Goal: Transaction & Acquisition: Purchase product/service

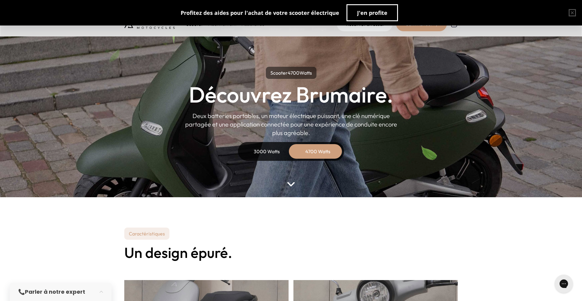
click at [258, 154] on div "3000 Watts" at bounding box center [267, 151] width 49 height 15
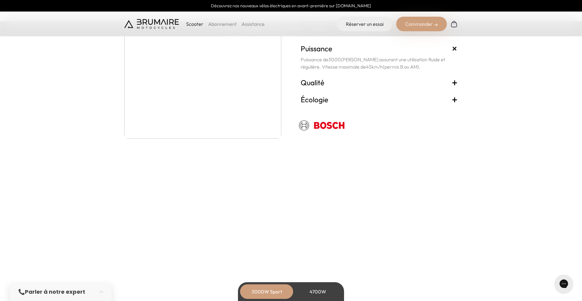
scroll to position [1104, 0]
click at [192, 21] on p "Scooter" at bounding box center [194, 23] width 17 height 7
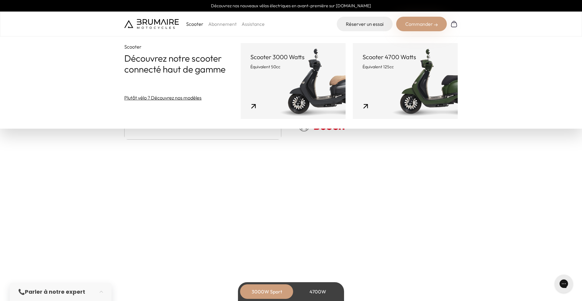
click at [407, 73] on link "Scooter 4700 Watts Équivalent 125cc" at bounding box center [405, 81] width 105 height 76
click at [369, 99] on link "Scooter 4700 Watts Équivalent 125cc" at bounding box center [405, 81] width 105 height 76
click at [431, 48] on link "Scooter 4700 Watts Équivalent 125cc" at bounding box center [405, 81] width 105 height 76
click at [402, 151] on section "Mécanique Un moteur propre. Puissance + Puissance de 3000 Watts assurant une ut…" at bounding box center [291, 71] width 582 height 197
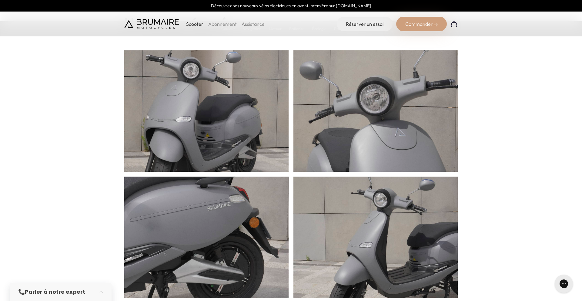
scroll to position [102, 0]
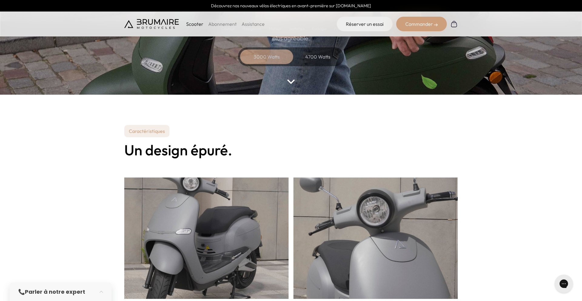
click at [218, 26] on link "Abonnement" at bounding box center [222, 24] width 28 height 6
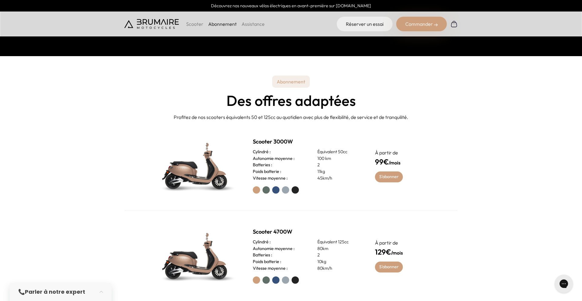
scroll to position [360, 0]
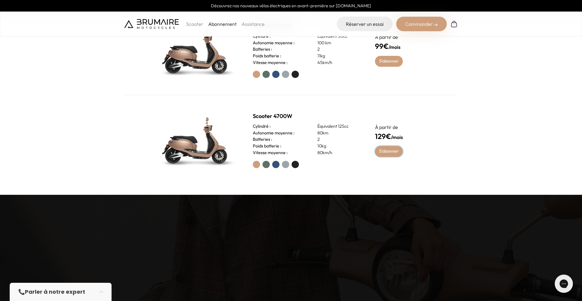
click at [393, 152] on link "S'abonner" at bounding box center [389, 151] width 28 height 11
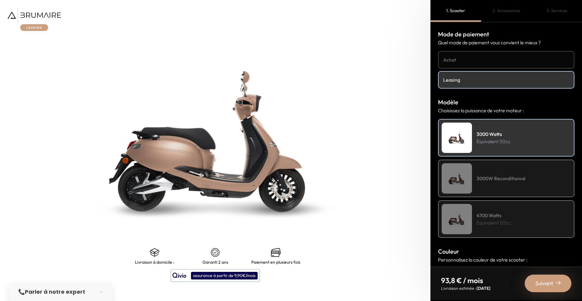
click at [469, 63] on link "Achat" at bounding box center [506, 60] width 136 height 18
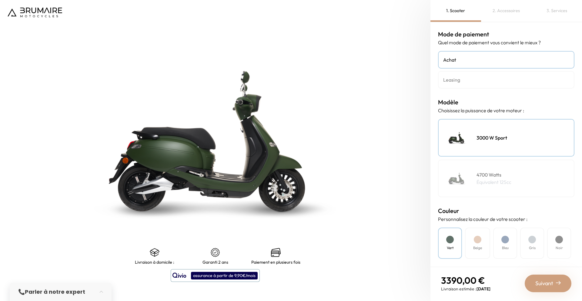
click at [472, 80] on h4 "Leasing" at bounding box center [506, 79] width 126 height 7
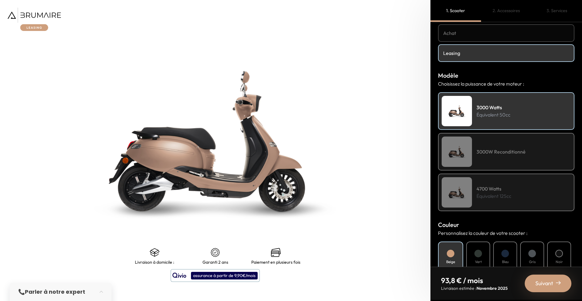
scroll to position [91, 0]
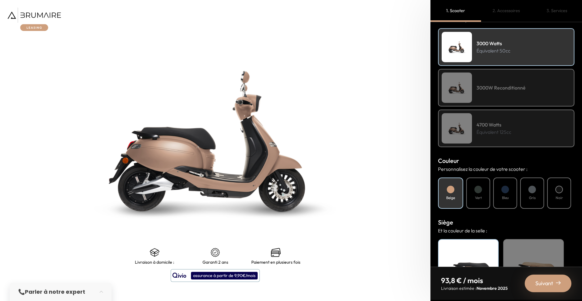
click at [509, 202] on div "Bleu" at bounding box center [505, 192] width 24 height 31
click at [493, 196] on div "Beige Vert Bleu Gris Noir" at bounding box center [506, 192] width 136 height 31
click at [502, 196] on h4 "Bleu" at bounding box center [505, 197] width 7 height 5
click at [536, 192] on div "Gris" at bounding box center [532, 192] width 24 height 31
click at [552, 192] on div "Noir" at bounding box center [559, 192] width 24 height 31
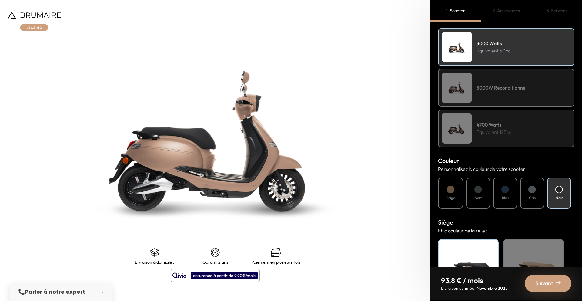
click at [496, 136] on div "4700 Watts Équivalent 125cc" at bounding box center [506, 128] width 136 height 38
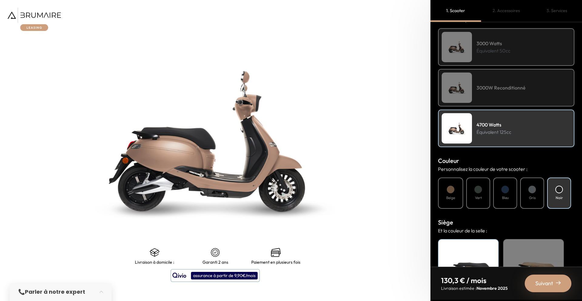
click at [534, 199] on h4 "Gris" at bounding box center [532, 197] width 7 height 5
click at [514, 199] on div "Bleu" at bounding box center [505, 192] width 24 height 31
click at [479, 193] on div "Vert" at bounding box center [478, 192] width 24 height 31
click at [497, 193] on div "Bleu" at bounding box center [505, 192] width 24 height 31
click at [487, 39] on div "3000 Watts Équivalent 50cc" at bounding box center [506, 47] width 136 height 38
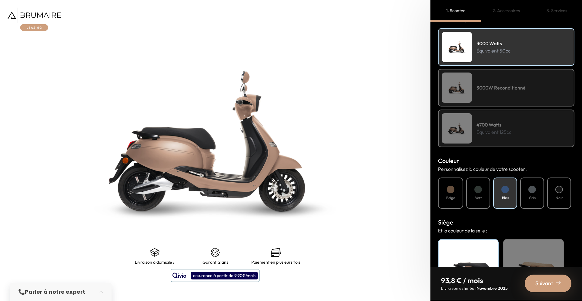
click at [558, 192] on div at bounding box center [559, 190] width 8 height 8
click at [500, 127] on h4 "4700 Watts" at bounding box center [494, 124] width 35 height 7
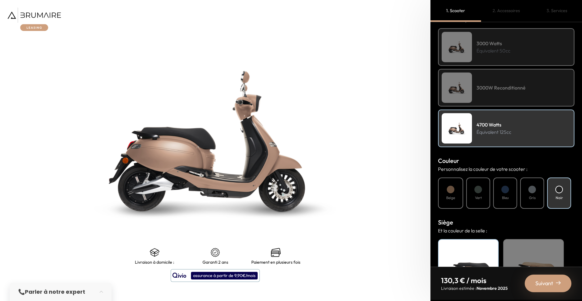
click at [553, 277] on div "Suivant" at bounding box center [548, 283] width 47 height 18
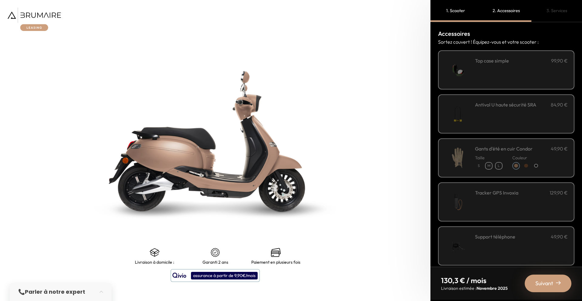
scroll to position [0, 0]
click at [499, 72] on div "**********" at bounding box center [521, 71] width 93 height 26
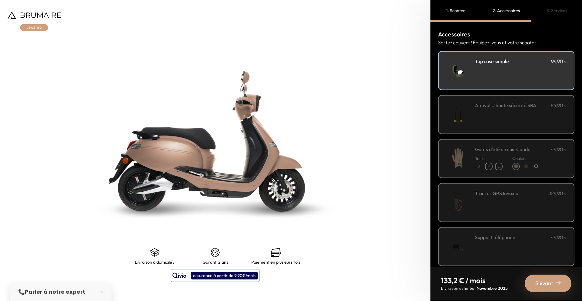
click at [499, 72] on div "**********" at bounding box center [521, 71] width 93 height 26
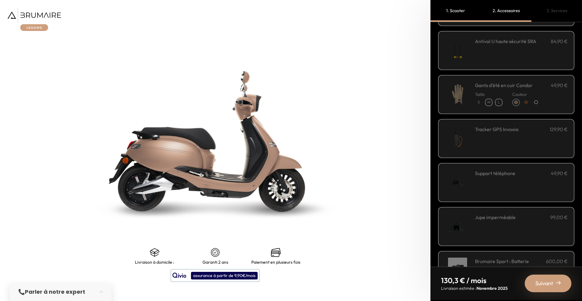
scroll to position [139, 0]
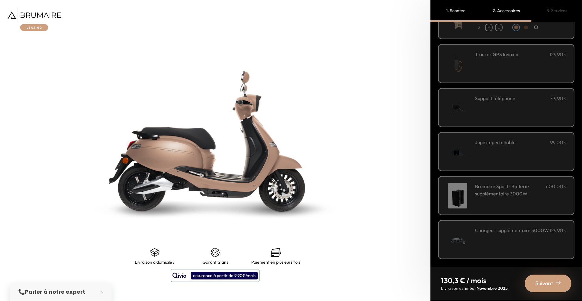
click at [538, 193] on h3 "Brumaire Sport : Batterie supplémentaire 3000W" at bounding box center [510, 189] width 71 height 15
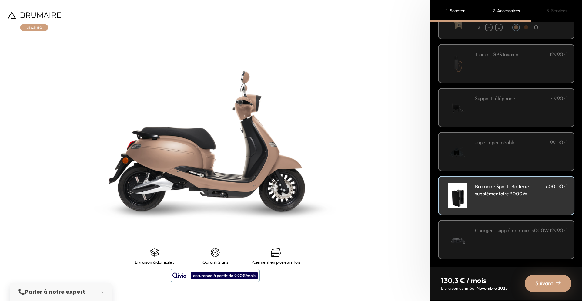
click at [538, 193] on h3 "Brumaire Sport : Batterie supplémentaire 3000W" at bounding box center [510, 189] width 71 height 15
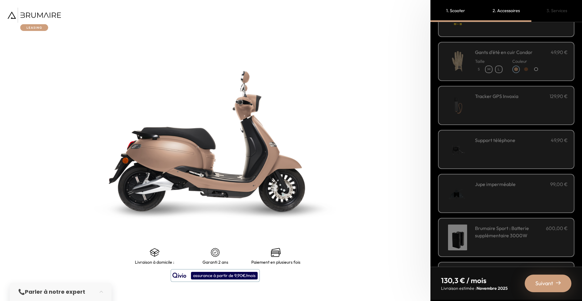
scroll to position [97, 0]
click at [514, 144] on div "Support téléphone 49,90 €" at bounding box center [521, 150] width 93 height 26
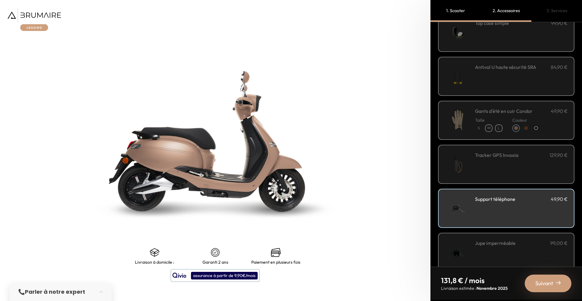
scroll to position [35, 0]
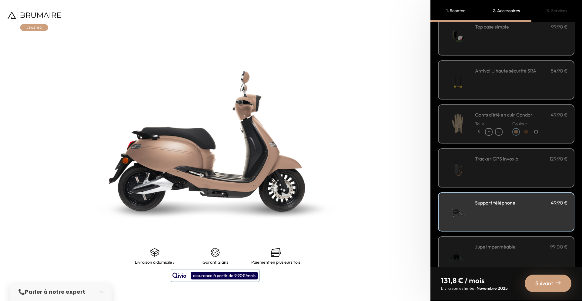
click at [516, 113] on h3 "Gants d'été en cuir Condor" at bounding box center [504, 114] width 58 height 7
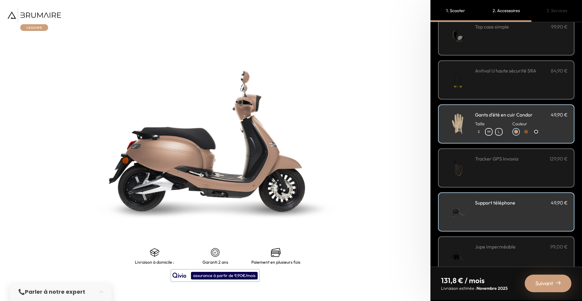
click at [516, 113] on h3 "Gants d'été en cuir Condor" at bounding box center [504, 114] width 58 height 7
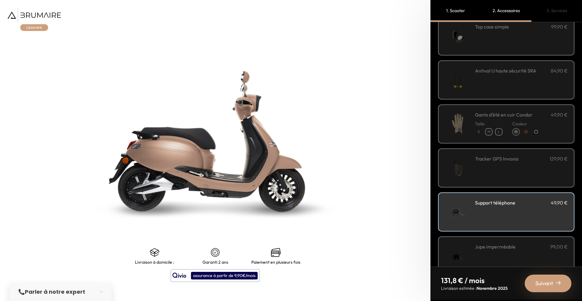
scroll to position [0, 0]
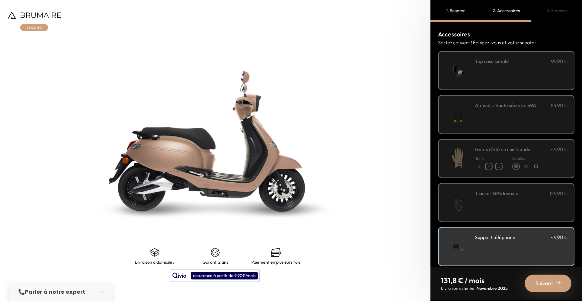
click at [517, 111] on div "Antivol U haute sécurité SRA 84,90 €" at bounding box center [521, 115] width 93 height 26
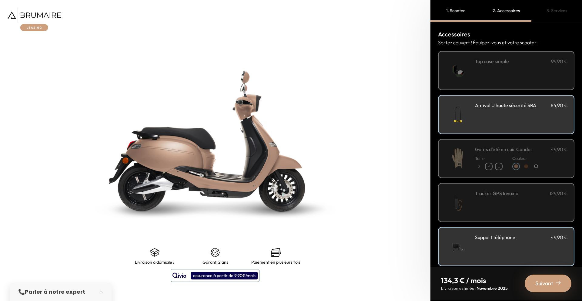
click at [549, 283] on span "Suivant" at bounding box center [544, 283] width 18 height 8
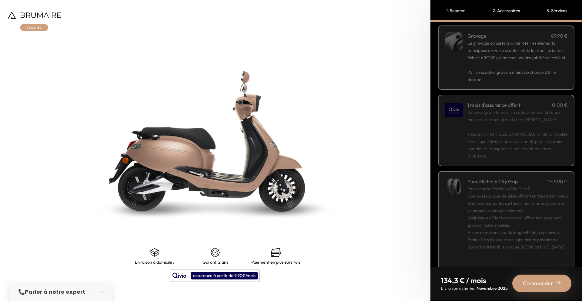
scroll to position [31, 0]
click at [541, 107] on p "Recevez gratuitement un code promo et obtenez 1 mois d'assurance gratuit chez Q…" at bounding box center [517, 128] width 100 height 51
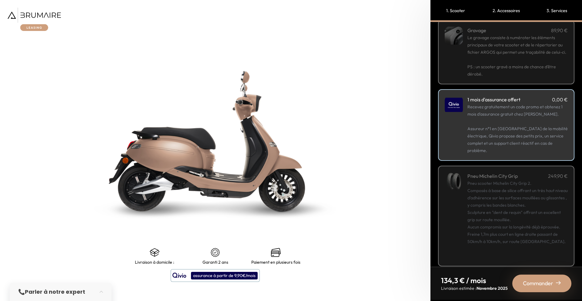
click at [540, 279] on span "Commander" at bounding box center [538, 283] width 30 height 8
